Goal: Task Accomplishment & Management: Manage account settings

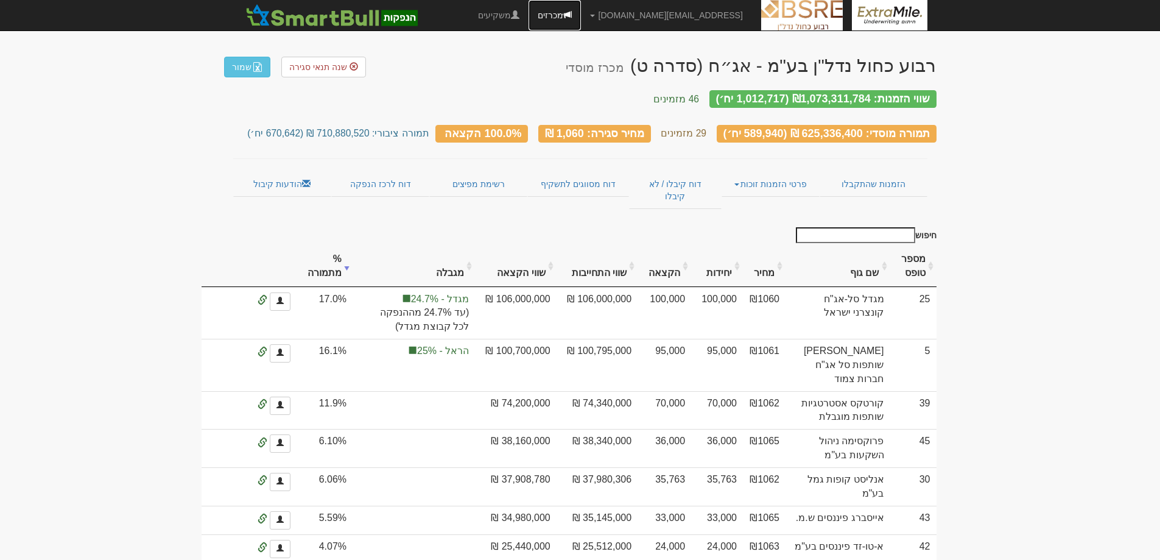
click at [581, 18] on link "מכרזים" at bounding box center [555, 15] width 52 height 30
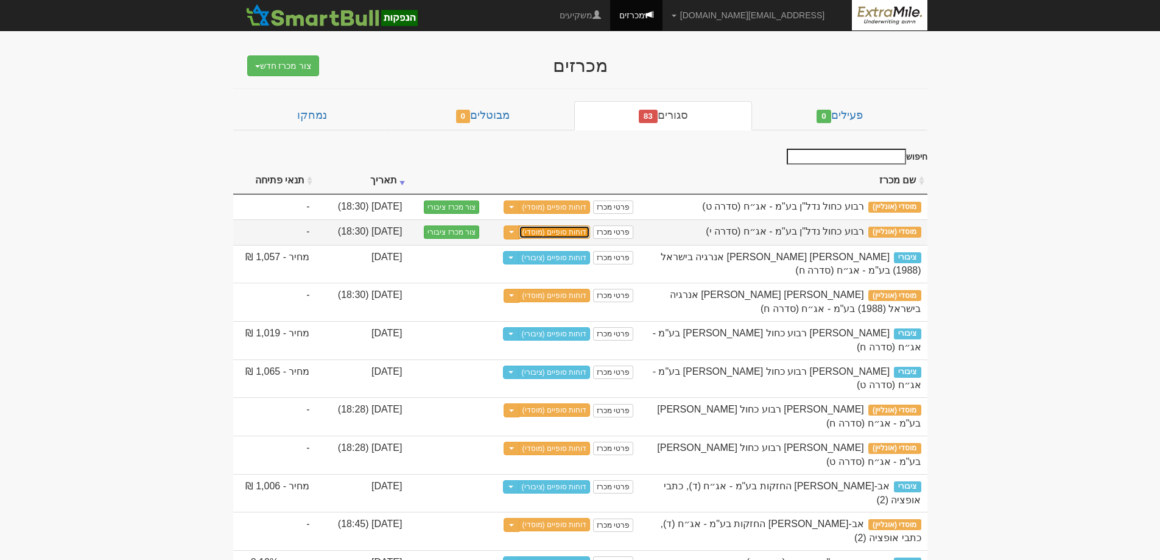
click at [570, 235] on link "דוחות סופיים (מוסדי)" at bounding box center [555, 231] width 72 height 13
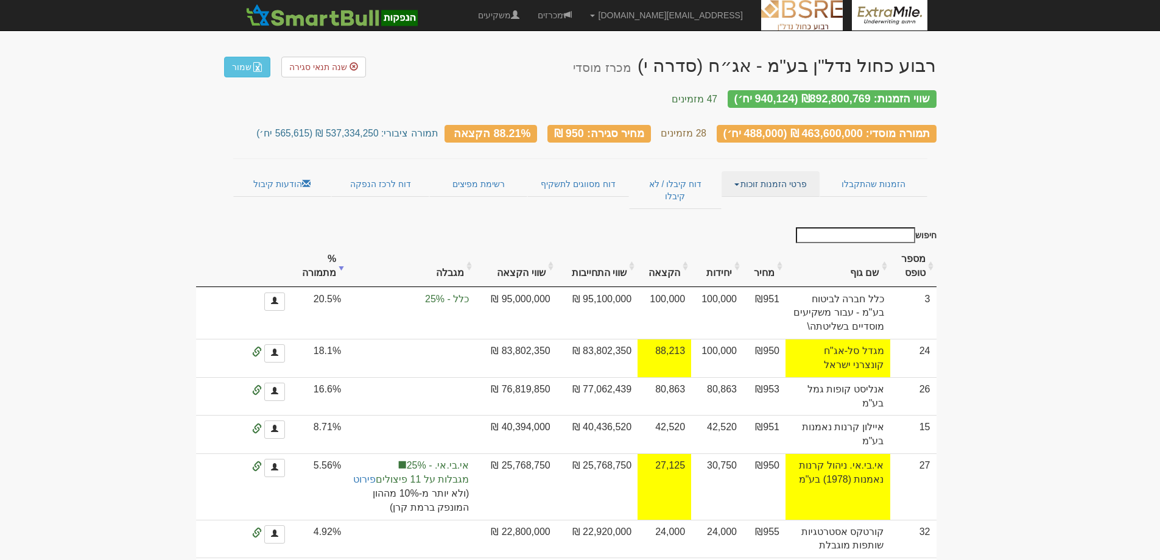
click at [736, 183] on span at bounding box center [737, 184] width 5 height 2
click at [782, 200] on link "אנשי קשר וחשבונות" at bounding box center [771, 208] width 96 height 16
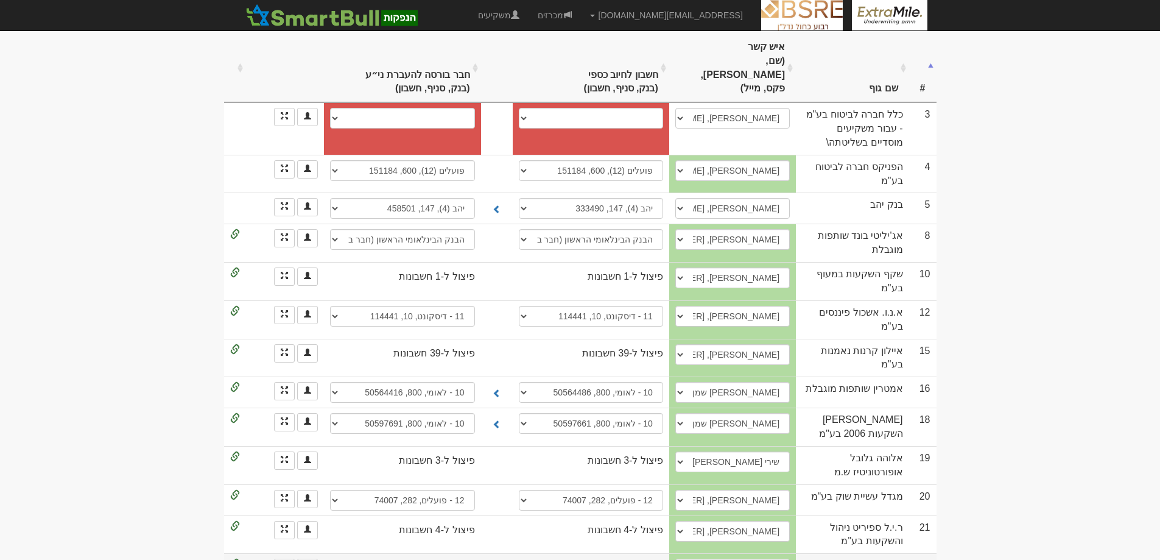
scroll to position [305, 0]
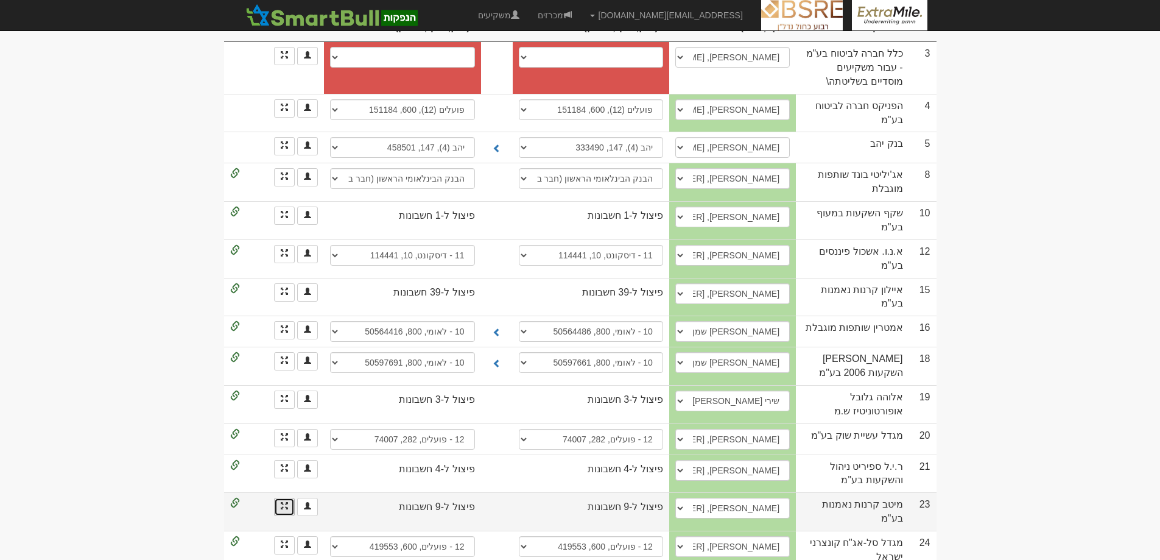
click at [281, 498] on link at bounding box center [284, 507] width 21 height 18
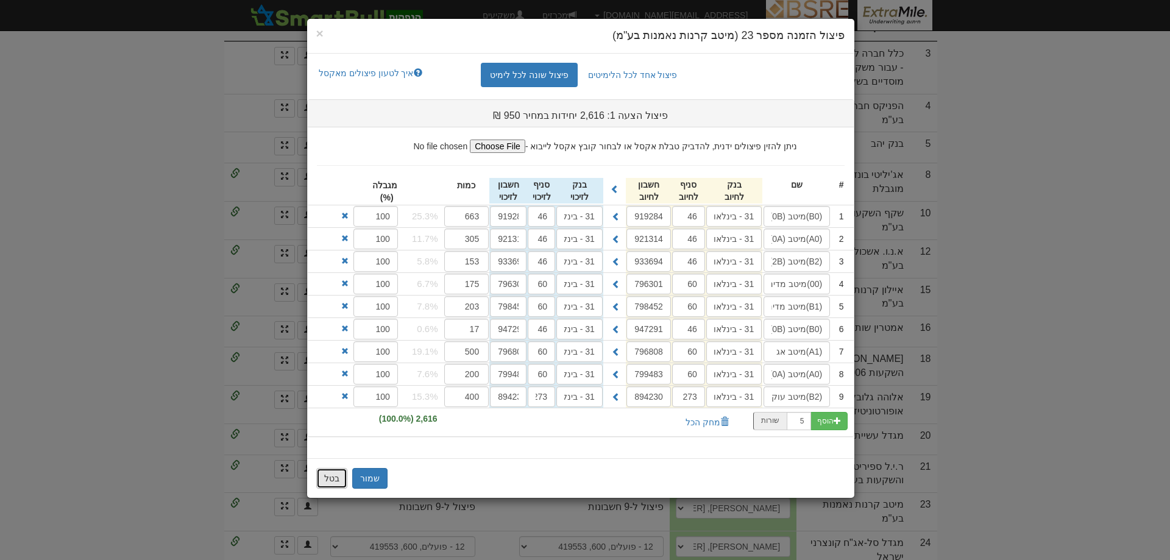
click at [332, 485] on button "בטל" at bounding box center [331, 478] width 31 height 21
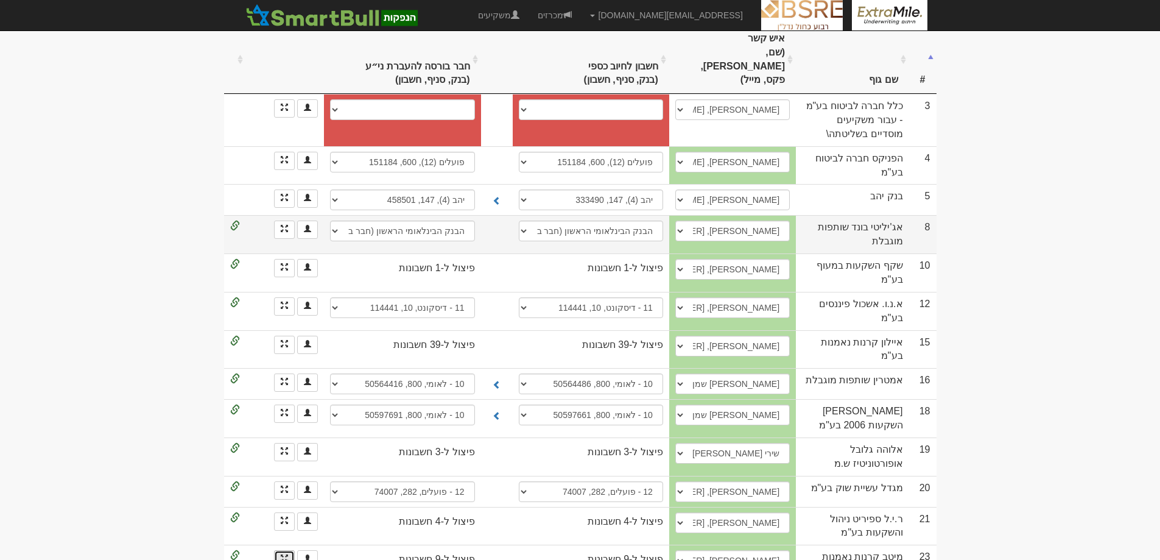
scroll to position [0, 0]
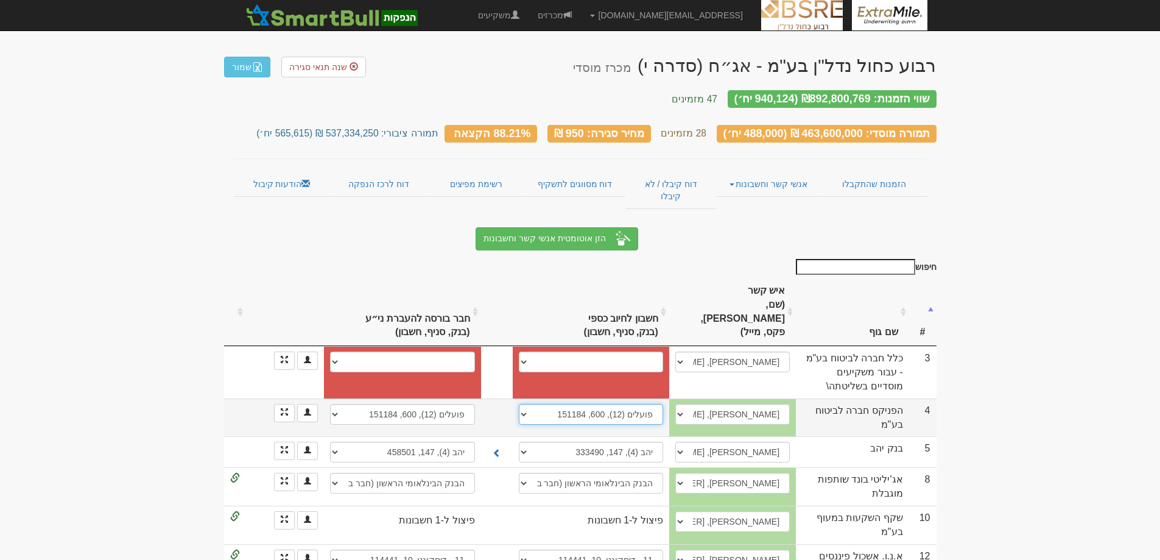
click at [526, 404] on select "לאומי, 876, 1866119 פועלים (12), 600, 642031 מזרחי (20), 61, 96204 מזרחי (20), …" at bounding box center [591, 414] width 144 height 21
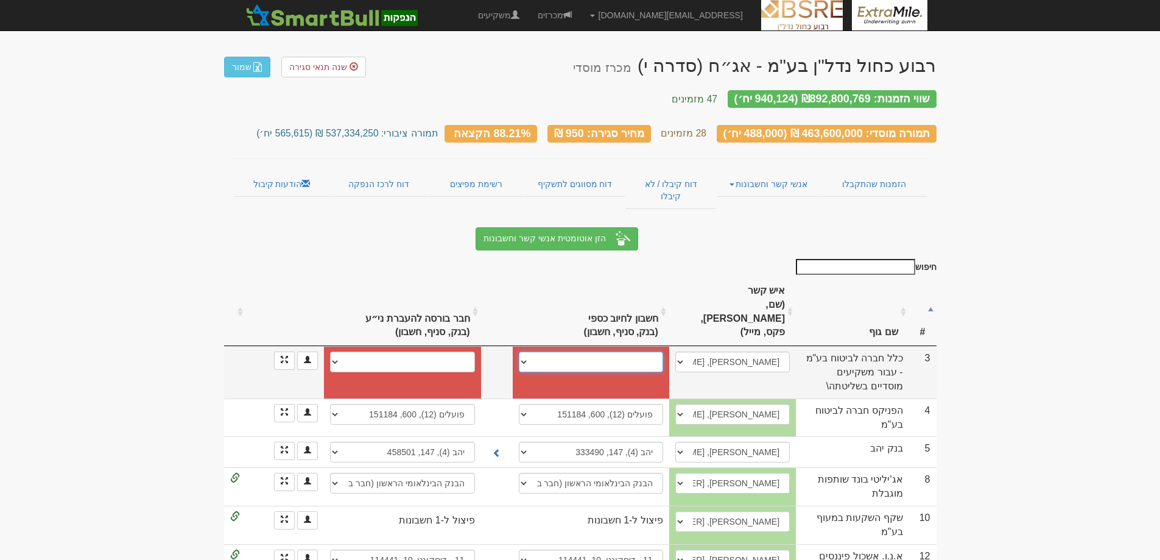
click at [524, 351] on select "חשבון חדש" at bounding box center [591, 361] width 144 height 21
click at [632, 351] on select "חשבון חדש" at bounding box center [591, 361] width 144 height 21
click at [621, 351] on select "חשבון חדש" at bounding box center [591, 361] width 144 height 21
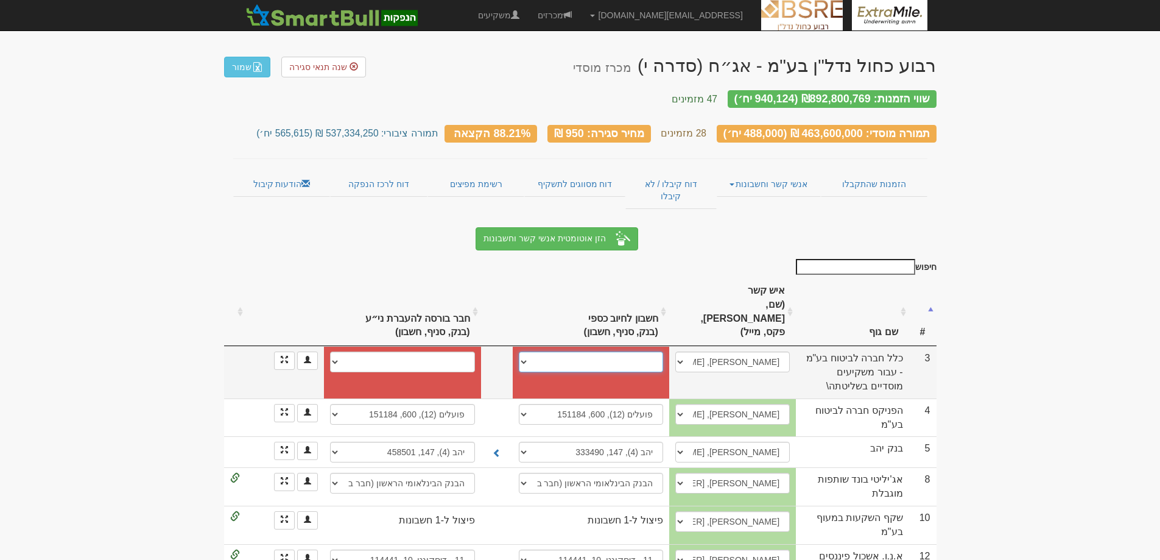
select select "new_billing"
click at [524, 351] on select "חשבון חדש" at bounding box center [591, 361] width 144 height 21
select select
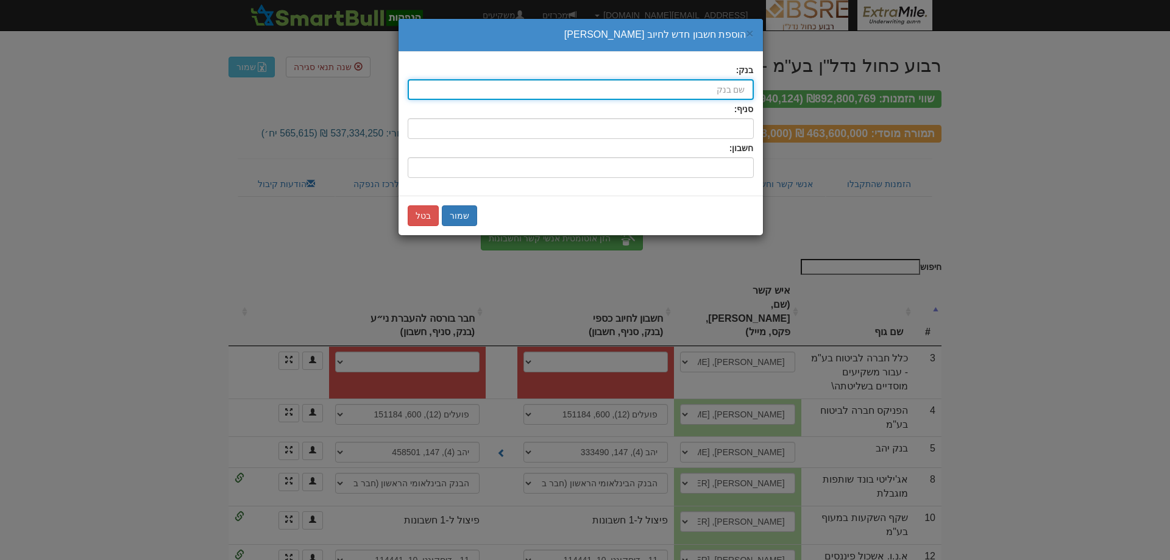
click at [705, 87] on input "בנק:" at bounding box center [581, 89] width 346 height 21
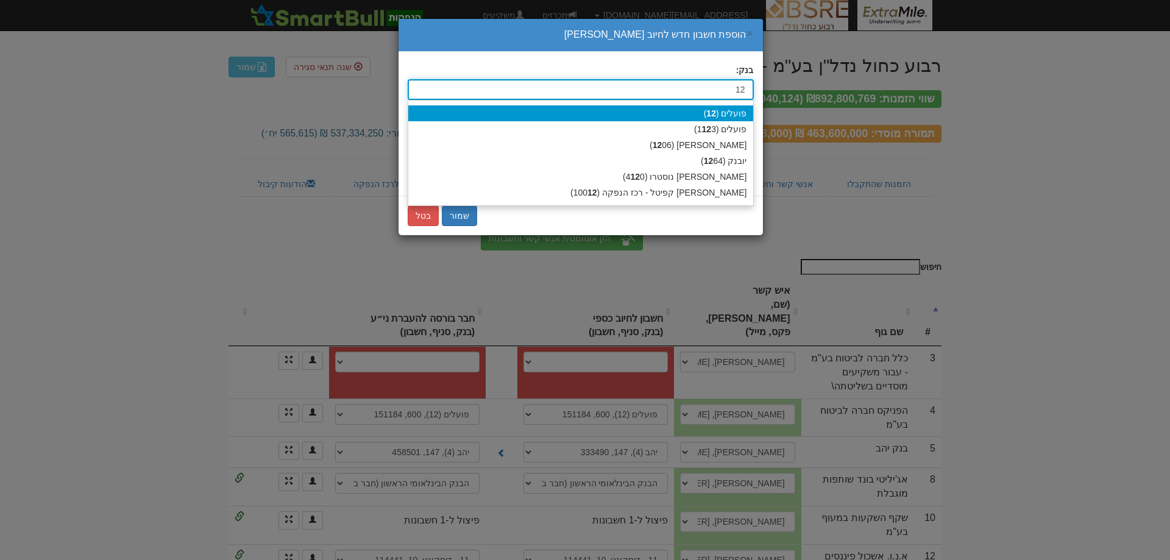
click at [715, 116] on strong "12" at bounding box center [711, 113] width 10 height 10
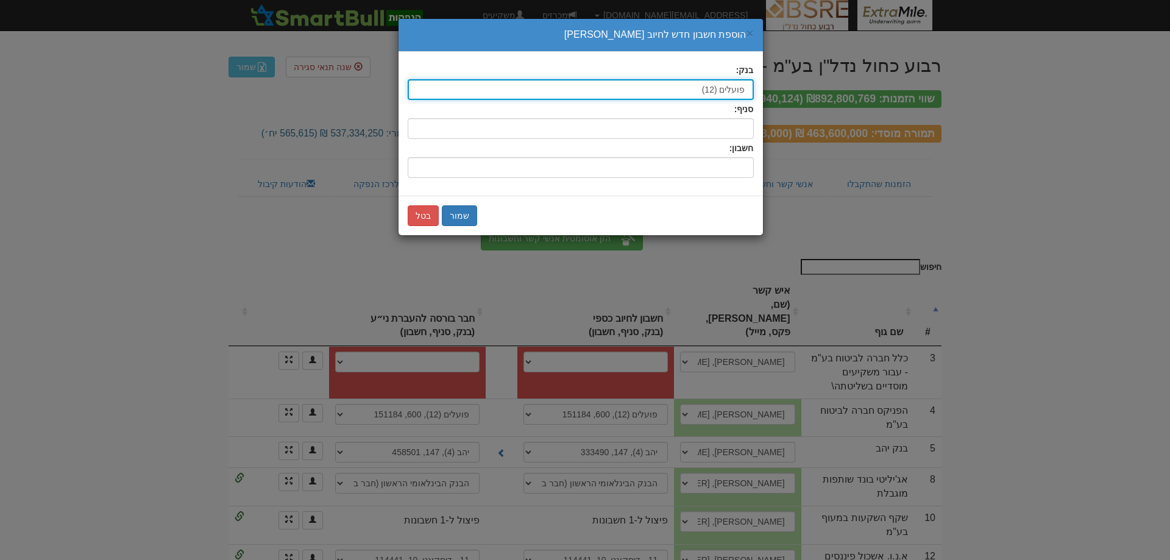
type input "פועלים (12)"
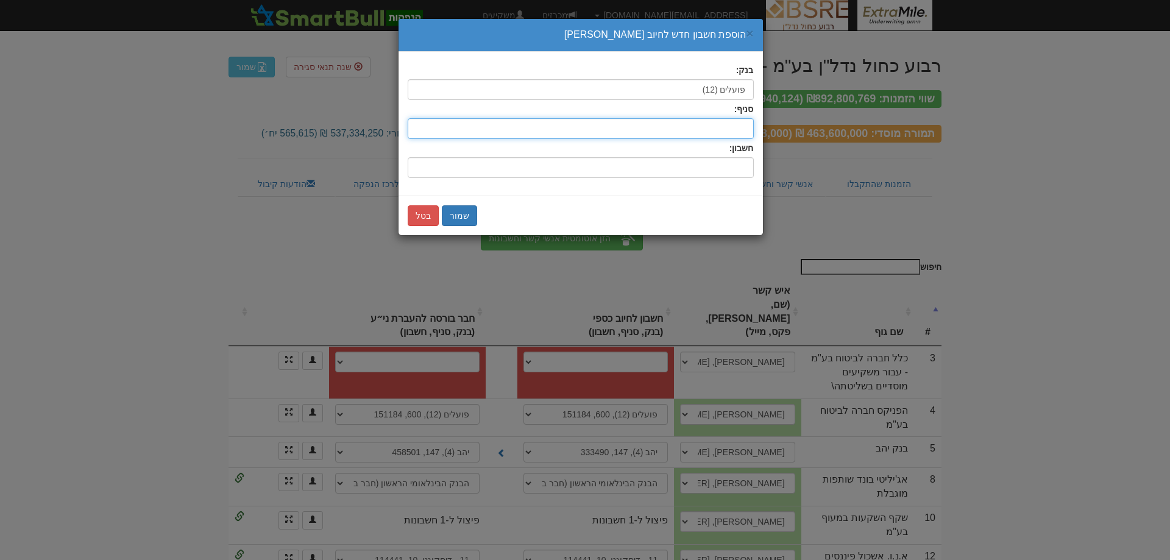
click at [722, 127] on input "סניף:" at bounding box center [581, 128] width 346 height 21
type input "600"
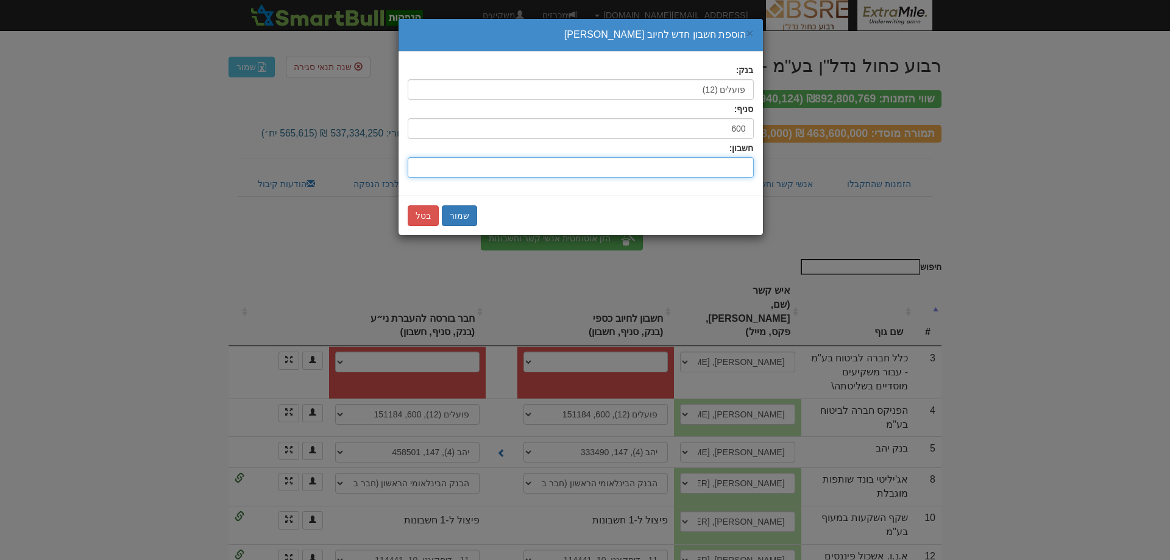
click at [702, 170] on input "חשבון:" at bounding box center [581, 167] width 346 height 21
type input "387007"
click at [465, 216] on button "שמור" at bounding box center [459, 215] width 35 height 21
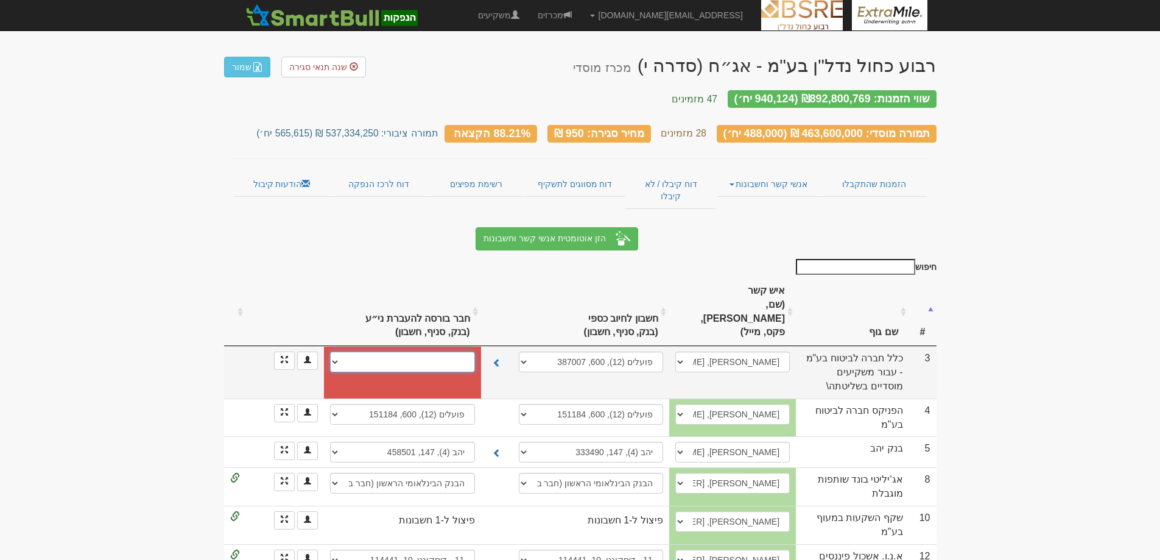
click at [446, 351] on select "חשבון חדש" at bounding box center [402, 361] width 144 height 21
select select "new_securities"
click at [334, 351] on select "חשבון חדש" at bounding box center [402, 361] width 144 height 21
select select
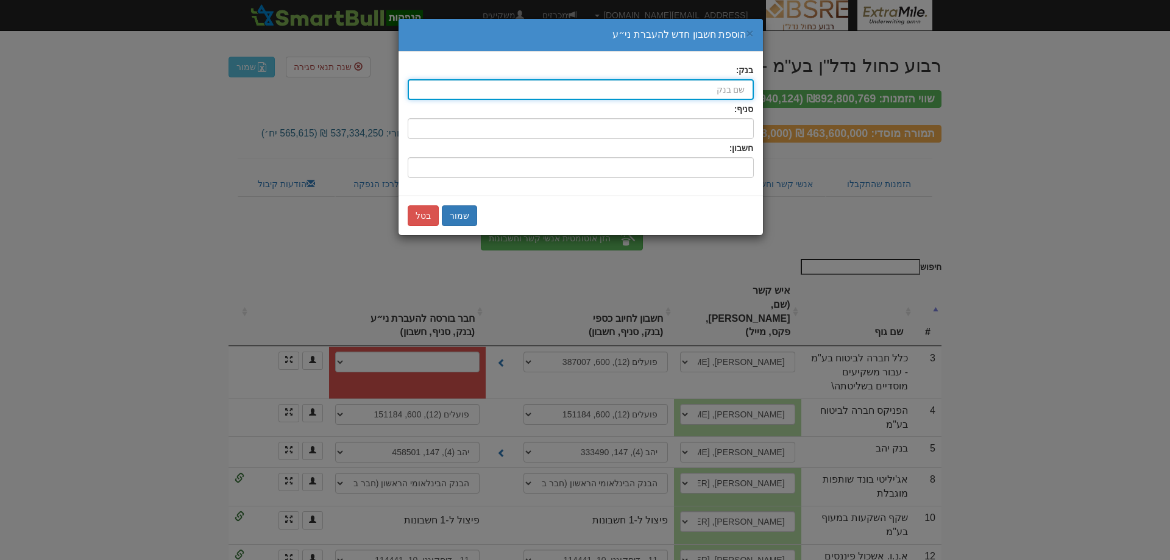
click at [700, 85] on input "בנק:" at bounding box center [581, 89] width 346 height 21
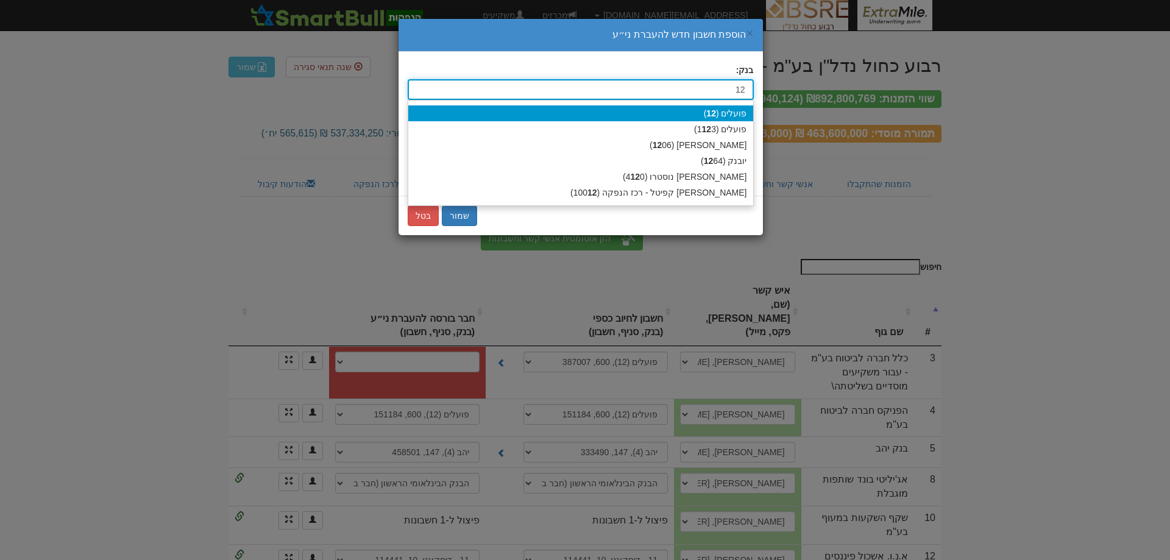
click at [720, 117] on div "פועלים ( 12 )" at bounding box center [580, 113] width 345 height 16
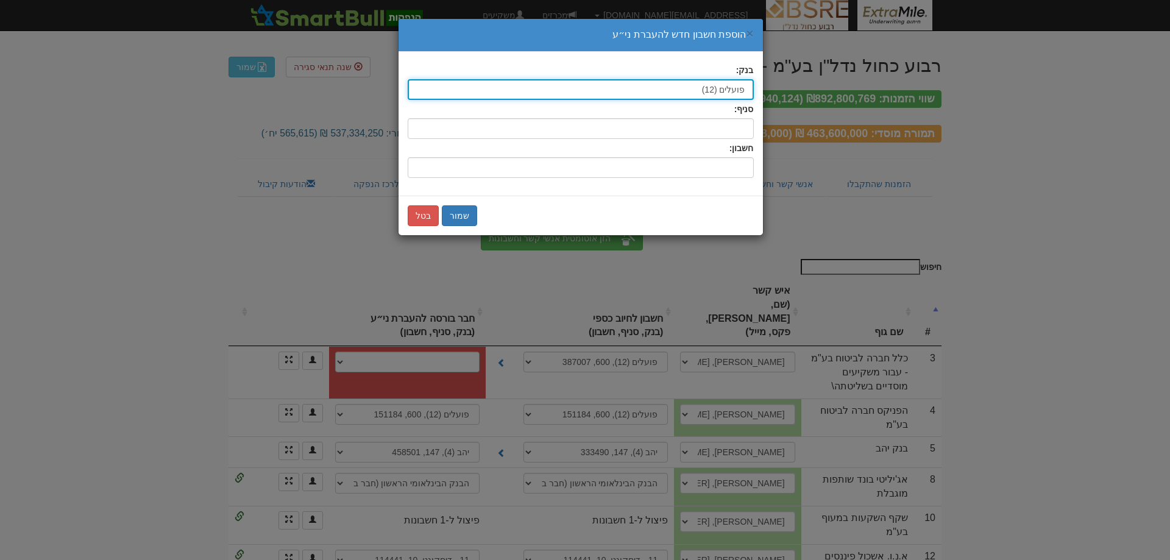
type input "פועלים (12)"
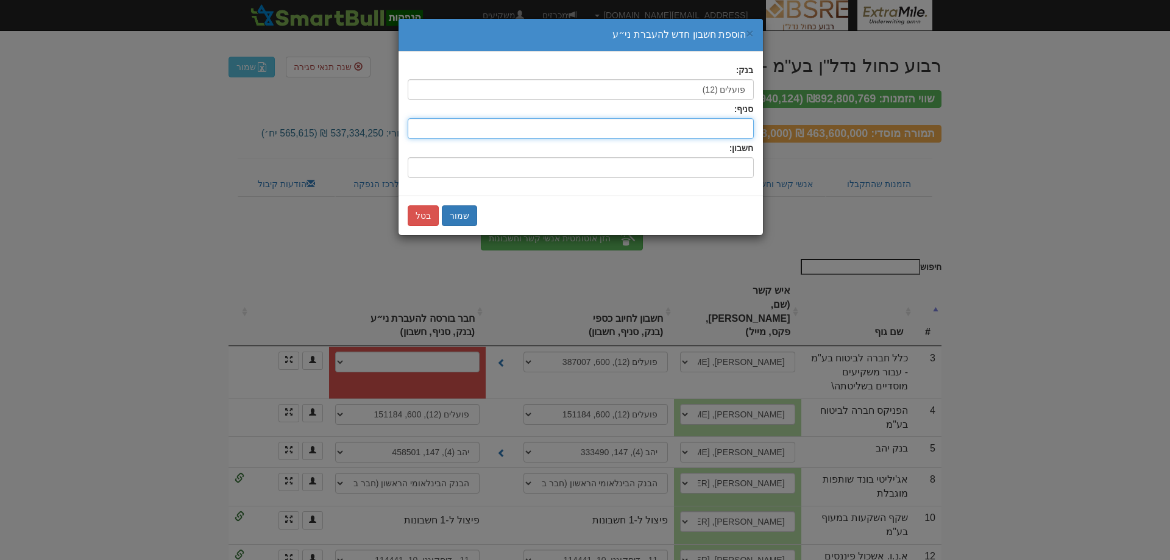
click at [720, 127] on input "סניף:" at bounding box center [581, 128] width 346 height 21
type input "600"
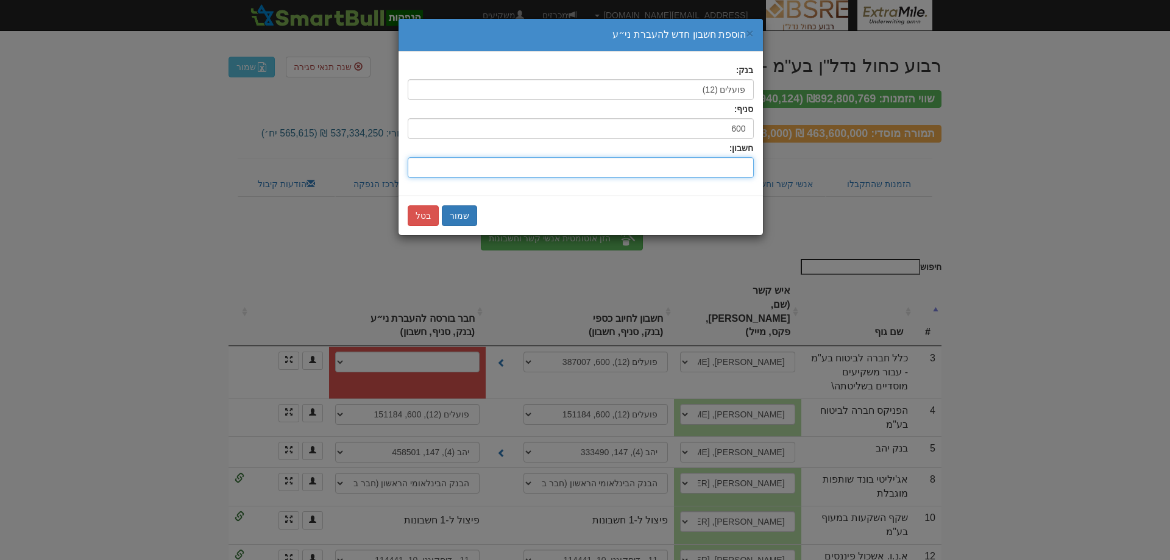
click at [705, 169] on input "חשבון:" at bounding box center [581, 167] width 346 height 21
type input "387007"
click at [453, 224] on button "שמור" at bounding box center [459, 215] width 35 height 21
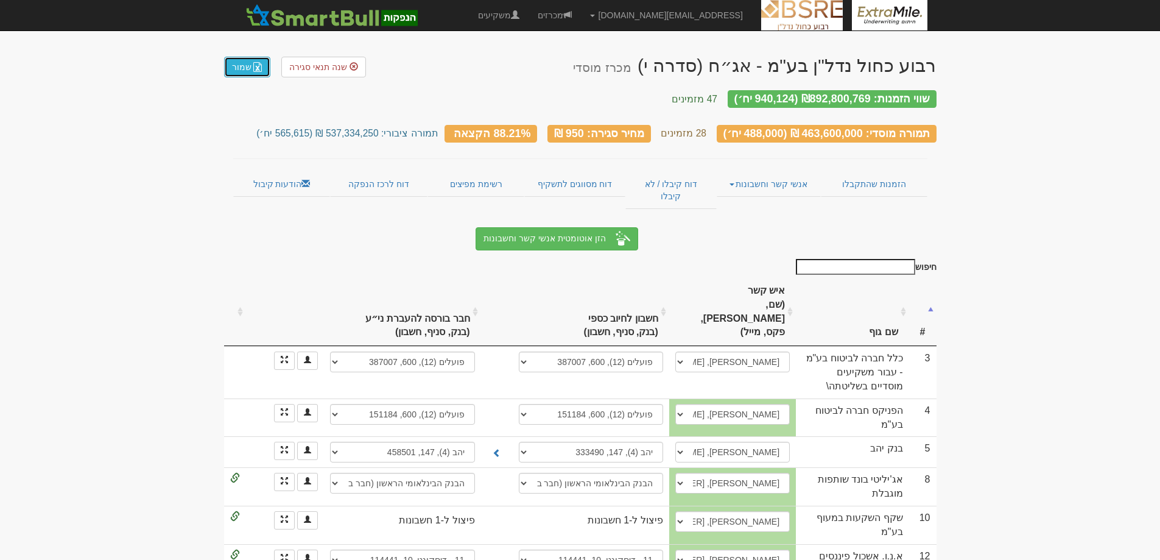
click at [242, 63] on link "שמור" at bounding box center [247, 67] width 46 height 21
click at [581, 12] on link "מכרזים" at bounding box center [555, 15] width 52 height 30
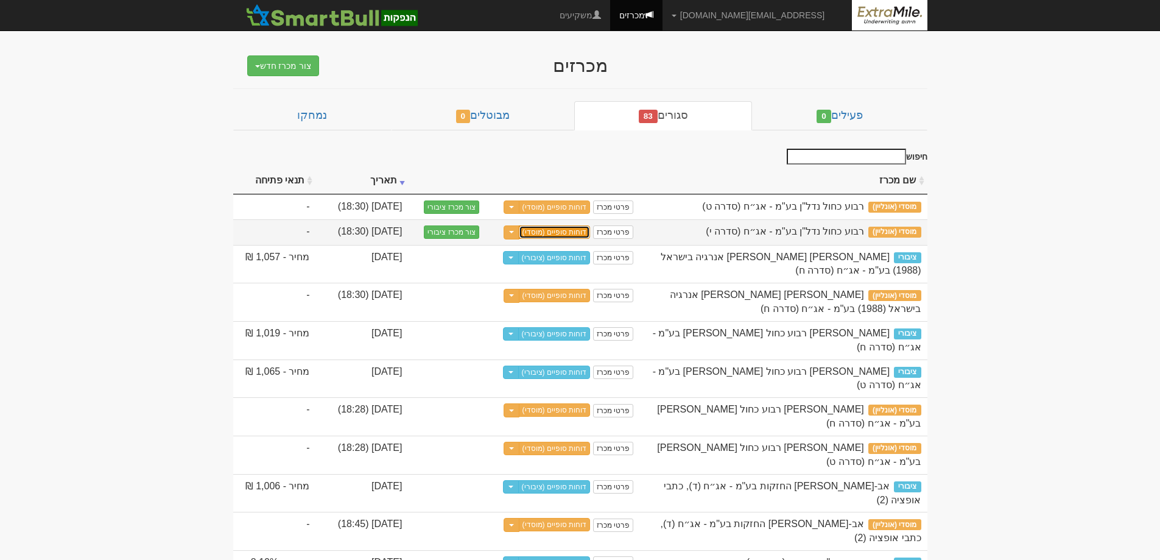
click at [569, 233] on link "דוחות סופיים (מוסדי)" at bounding box center [555, 231] width 72 height 13
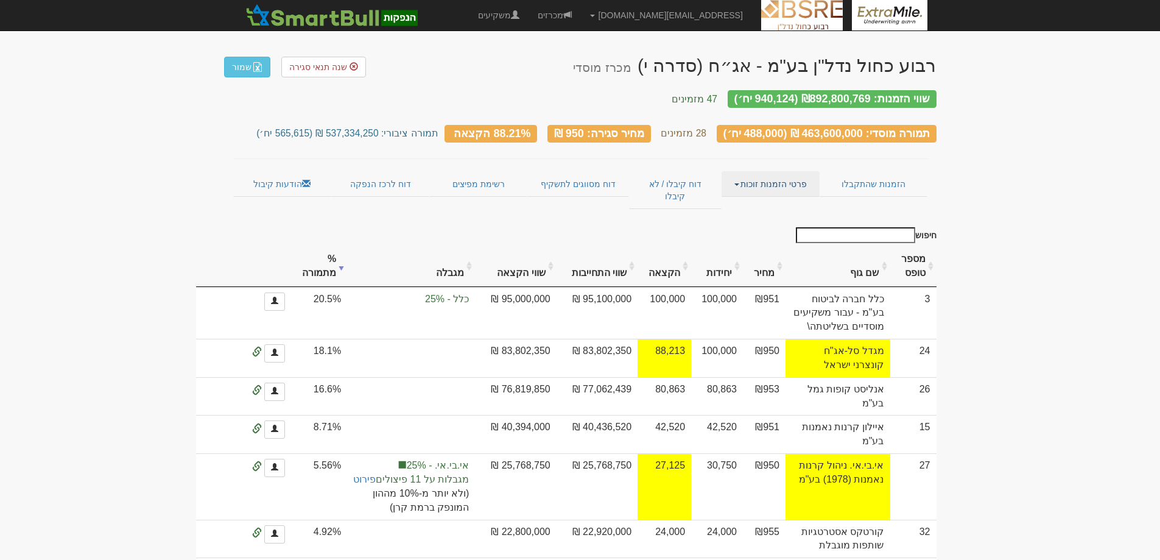
click at [772, 173] on link "פרטי הזמנות זוכות" at bounding box center [771, 184] width 98 height 26
click at [767, 200] on link "אנשי קשר וחשבונות" at bounding box center [771, 208] width 96 height 16
